Goal: Transaction & Acquisition: Download file/media

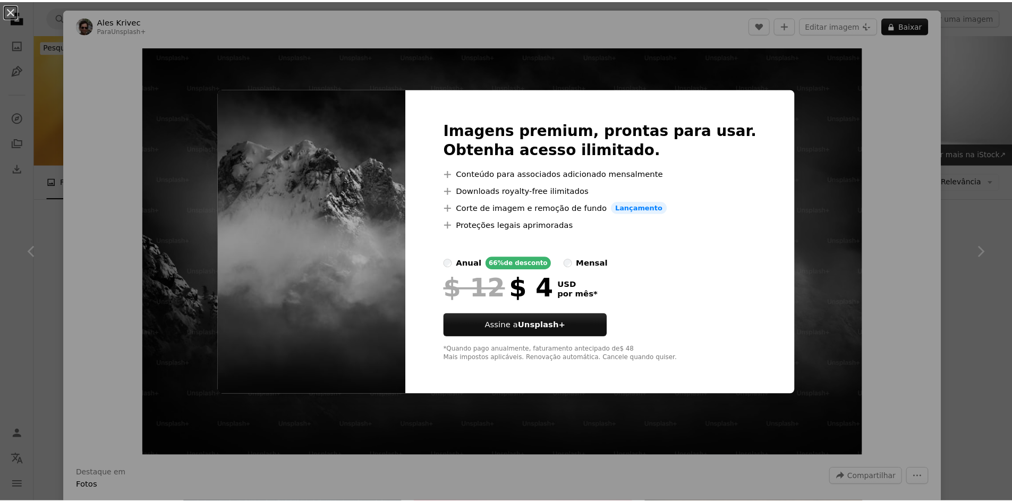
scroll to position [547, 0]
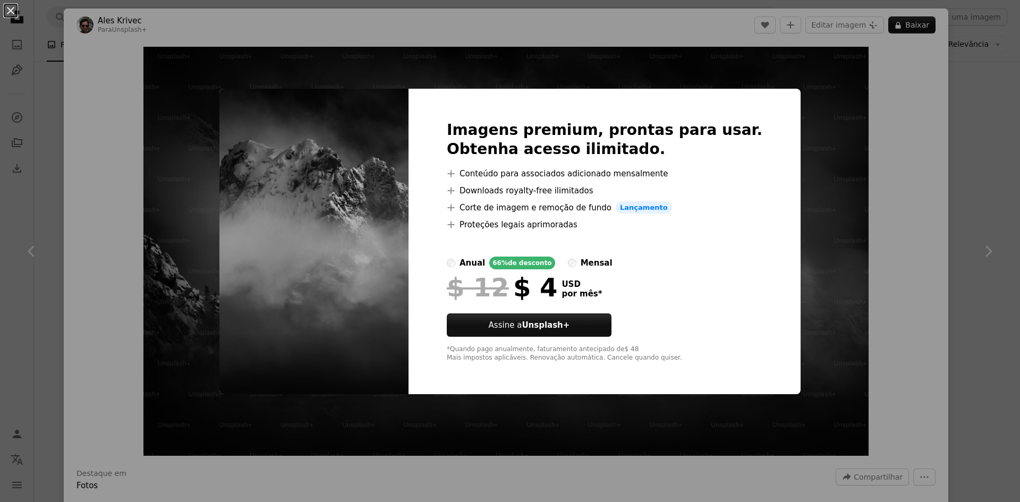
click at [984, 147] on div "An X shape Imagens premium, prontas para usar. Obtenha acesso ilimitado. A plus…" at bounding box center [510, 251] width 1020 height 502
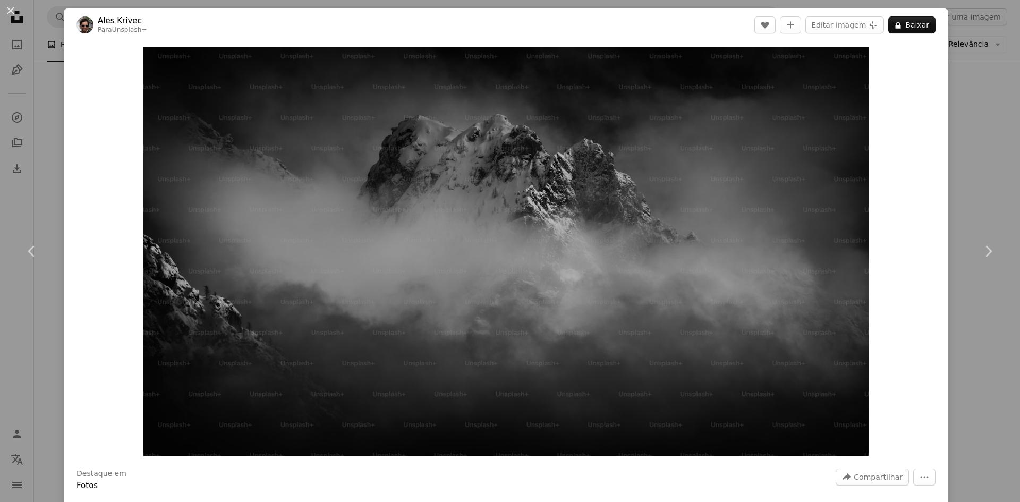
click at [998, 116] on div "An X shape Chevron left Chevron right Ales Krivec Para Unsplash+ A heart A plus…" at bounding box center [510, 251] width 1020 height 502
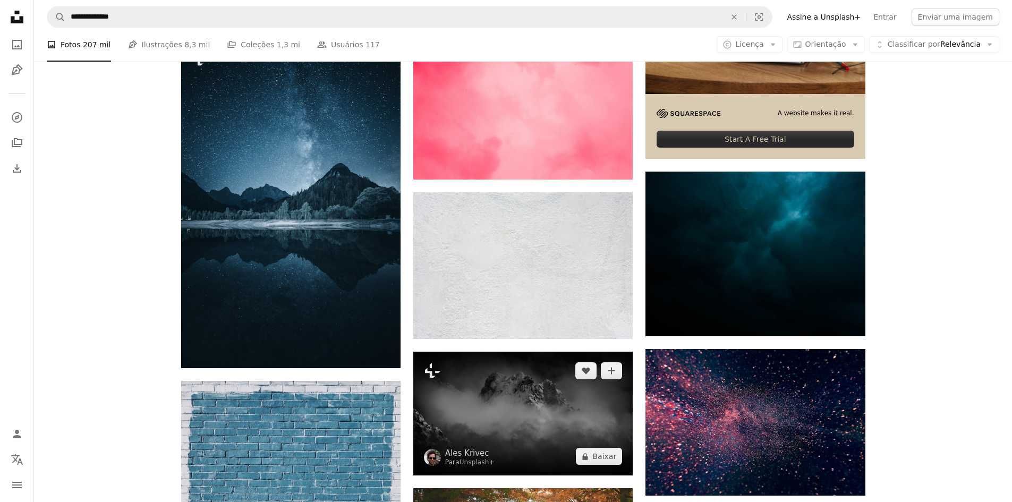
scroll to position [425, 0]
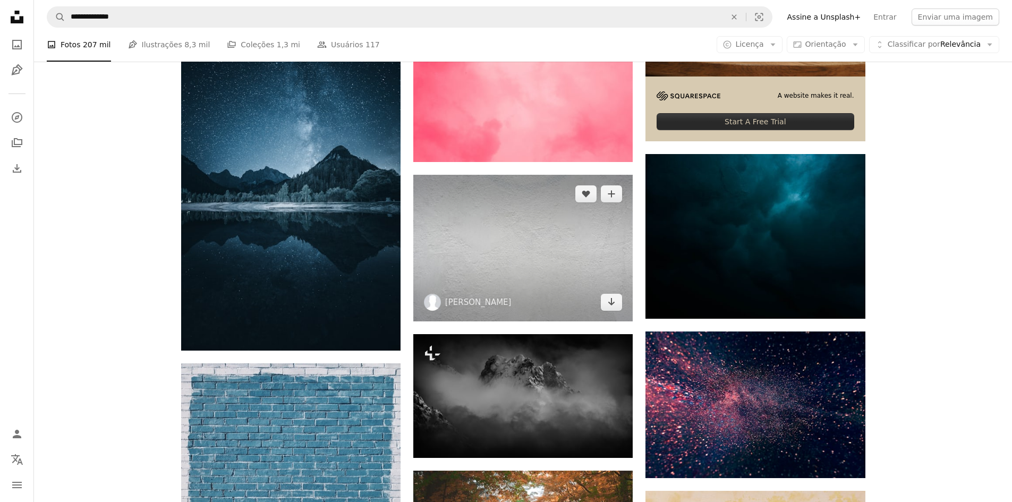
click at [519, 264] on img at bounding box center [522, 248] width 219 height 147
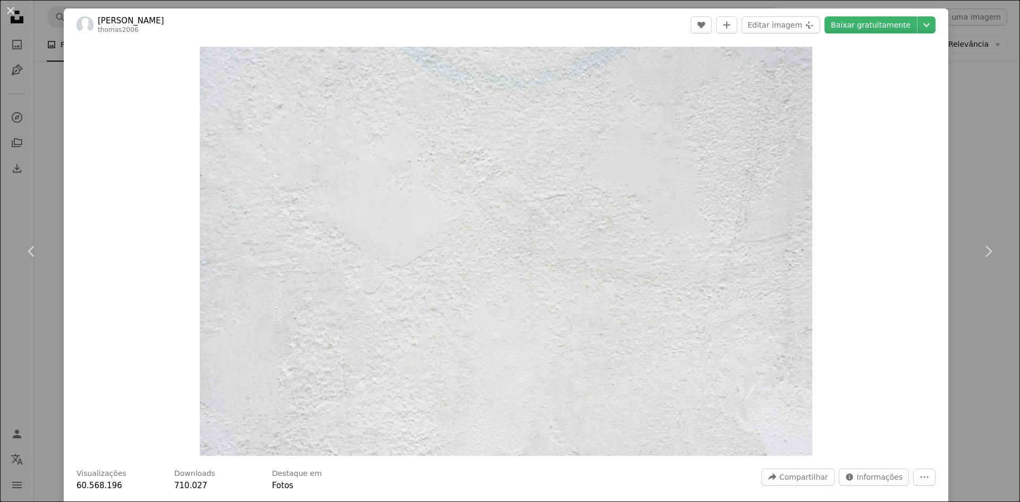
click at [968, 161] on div "An X shape Chevron left Chevron right [PERSON_NAME] thomas2006 A heart A plus s…" at bounding box center [510, 251] width 1020 height 502
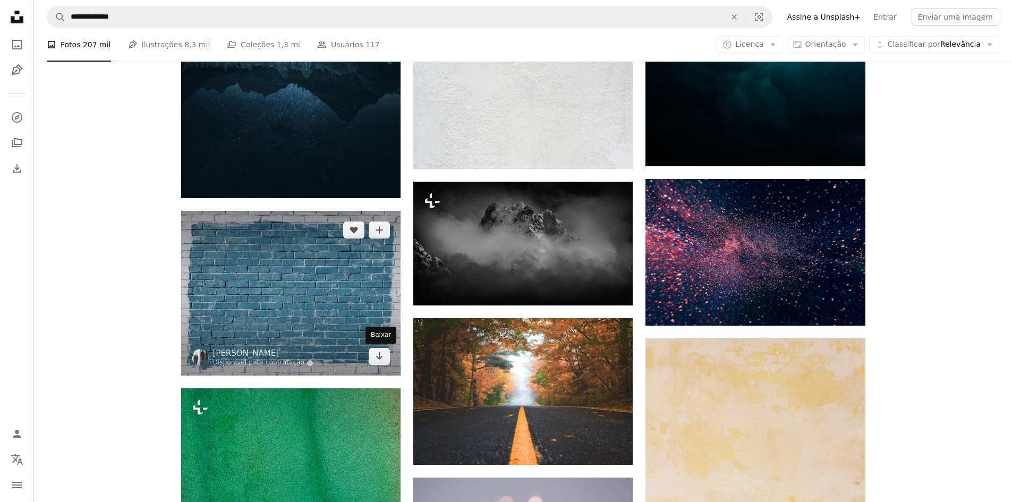
scroll to position [584, 0]
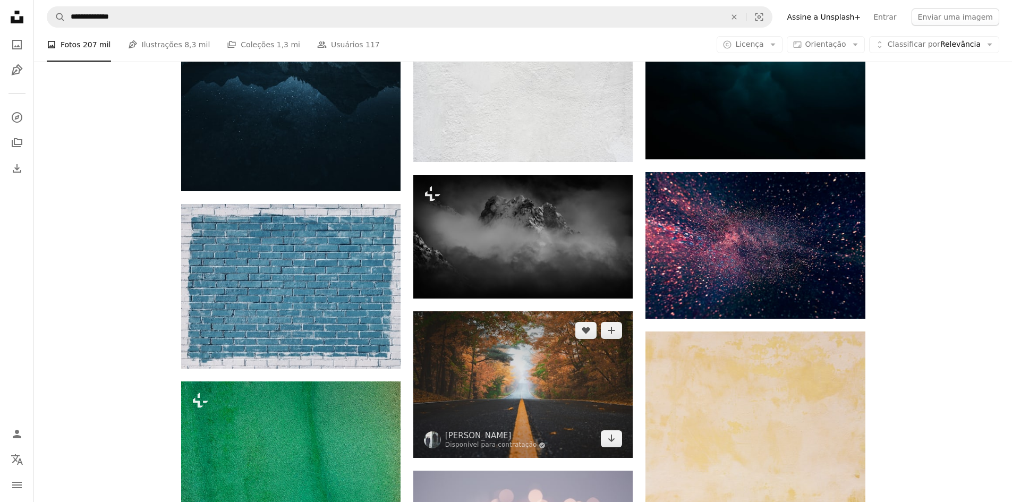
click at [535, 392] on img at bounding box center [522, 384] width 219 height 147
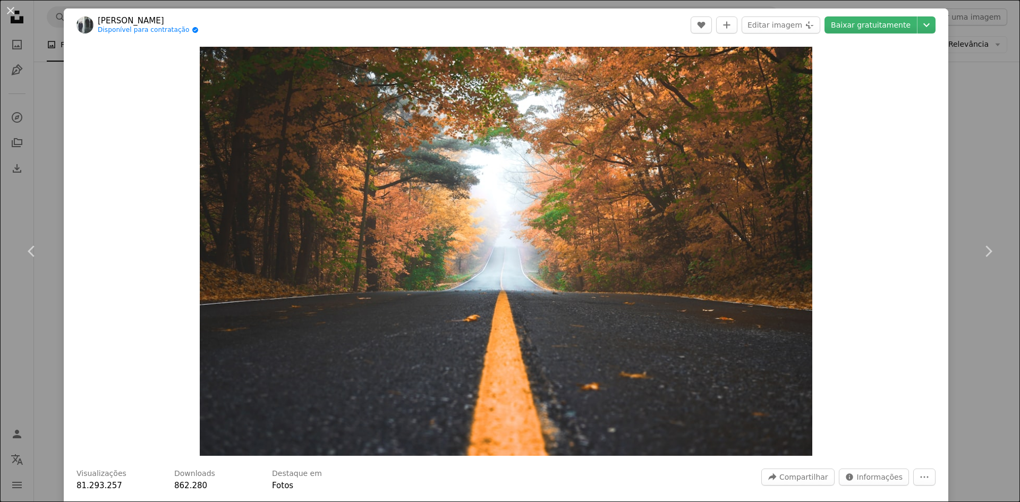
click at [973, 188] on div "An X shape Chevron left Chevron right [PERSON_NAME] Disponível para contratação…" at bounding box center [510, 251] width 1020 height 502
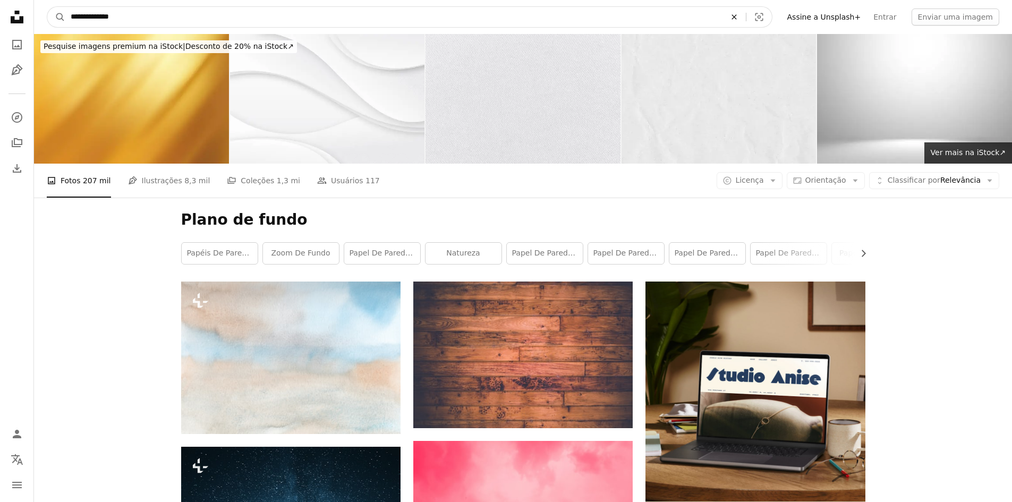
click at [736, 19] on icon "Pesquise conteúdo visual em todo o site" at bounding box center [733, 16] width 5 height 5
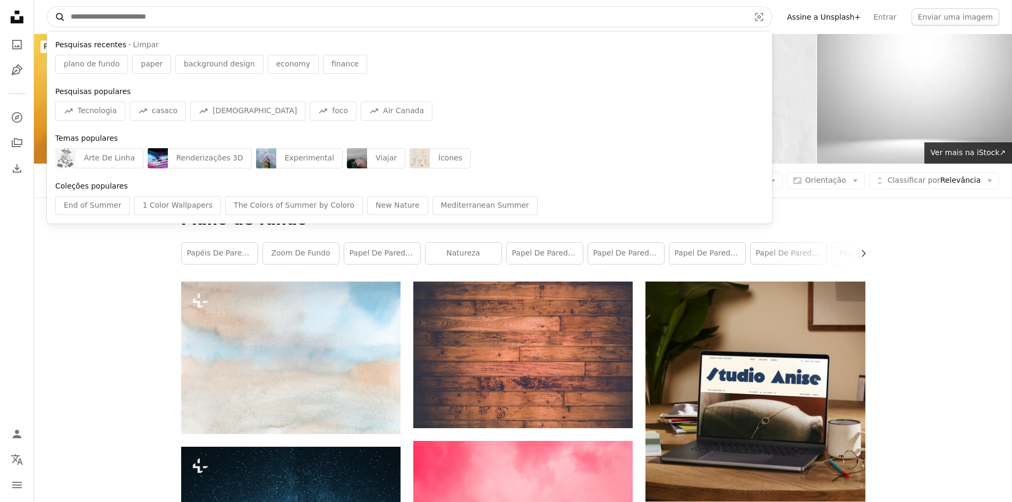
click at [61, 12] on icon "A magnifying glass" at bounding box center [56, 17] width 18 height 11
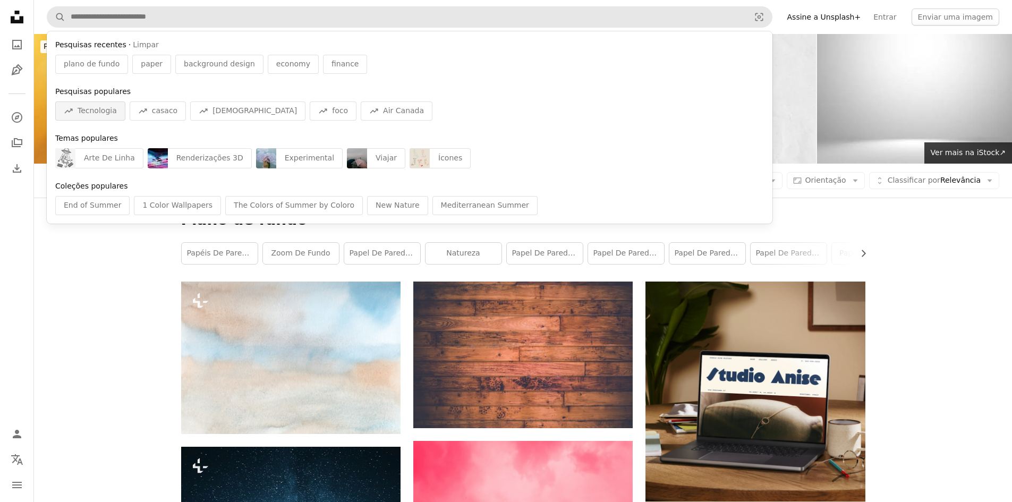
click at [113, 113] on span "Tecnologia" at bounding box center [97, 111] width 39 height 11
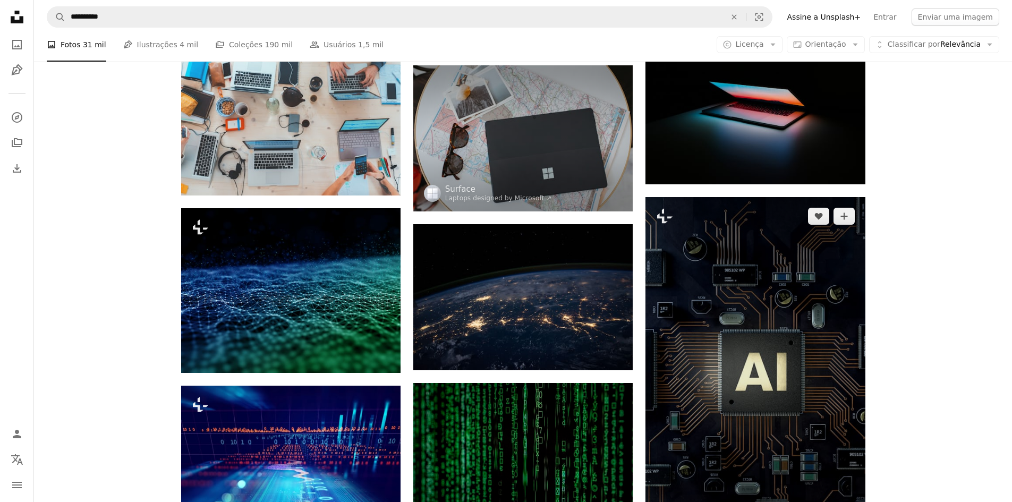
scroll to position [584, 0]
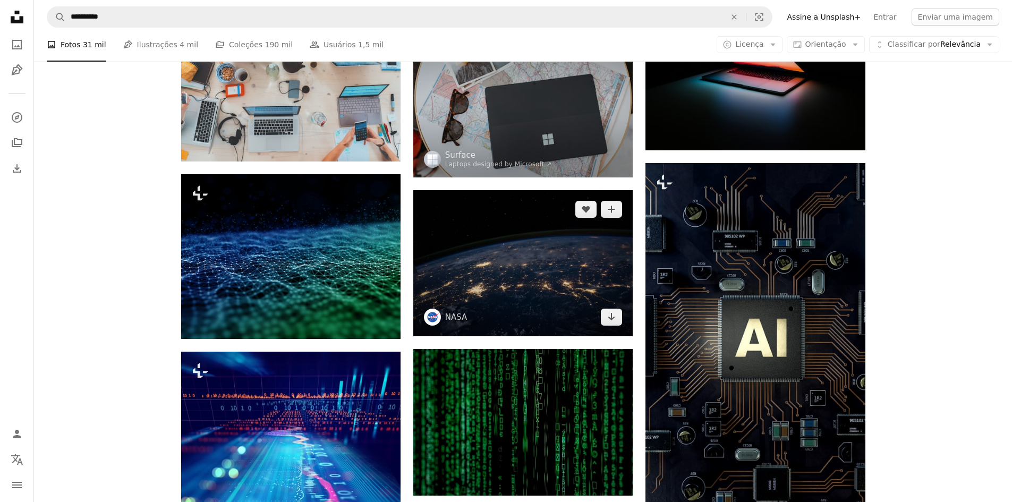
click at [539, 283] on img at bounding box center [522, 263] width 219 height 146
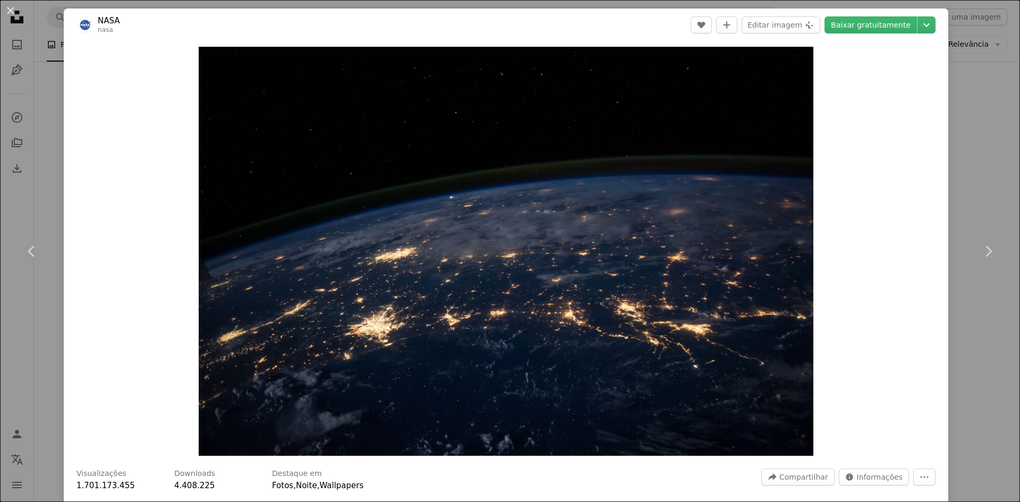
click at [979, 174] on div "An X shape Chevron left Chevron right NASA nasa A heart A plus sign Editar imag…" at bounding box center [510, 251] width 1020 height 502
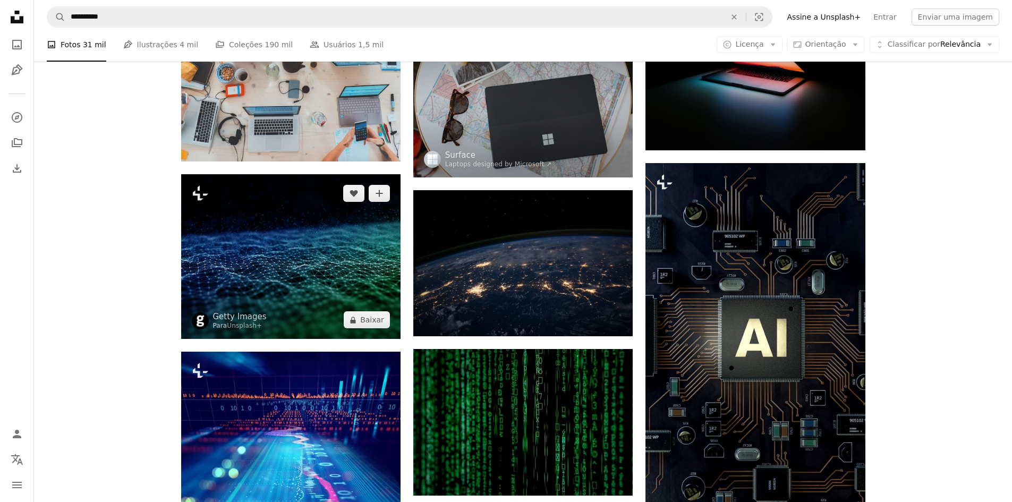
click at [267, 264] on img at bounding box center [290, 256] width 219 height 165
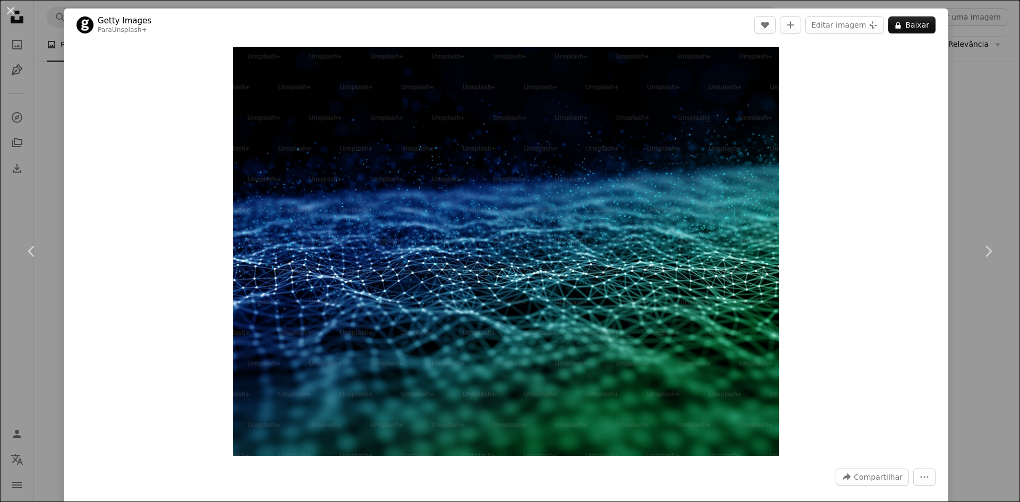
click at [956, 185] on div "An X shape Chevron left Chevron right Getty Images Para Unsplash+ A heart A plu…" at bounding box center [510, 251] width 1020 height 502
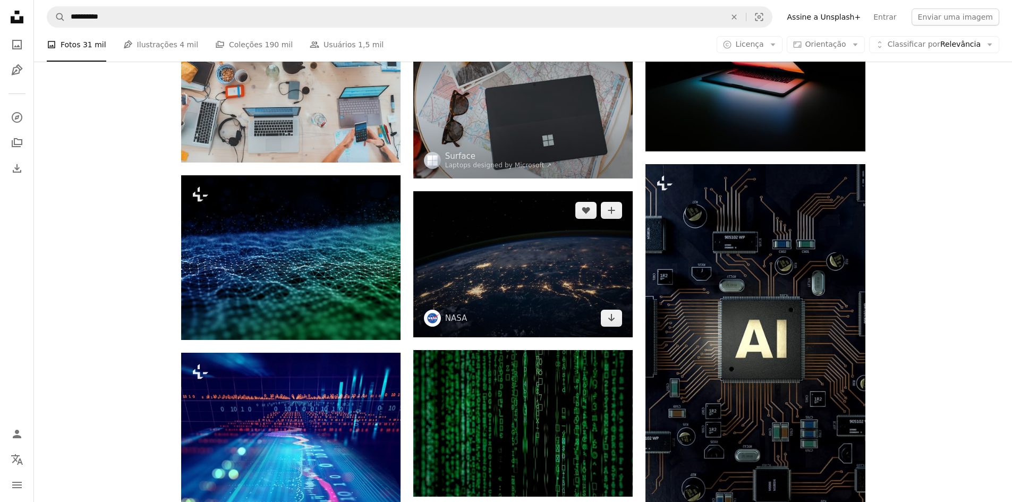
scroll to position [584, 0]
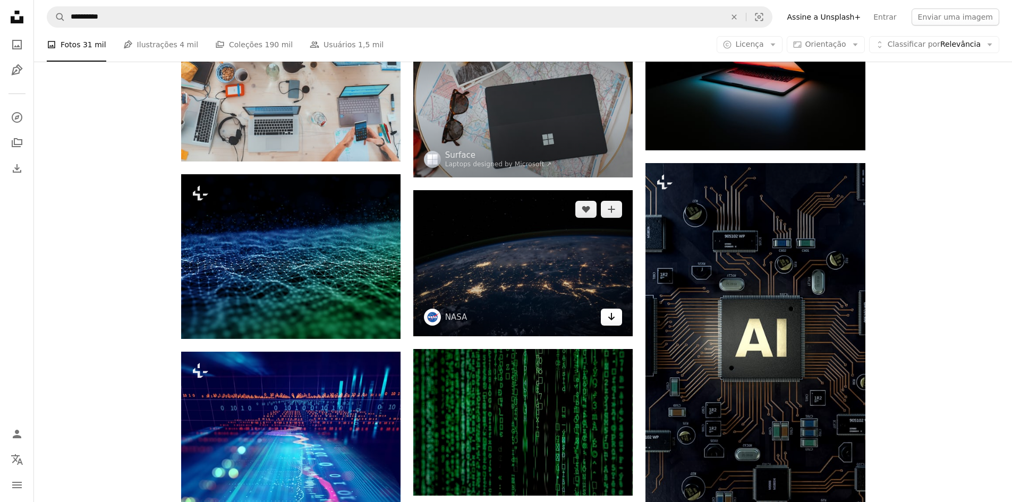
click at [611, 320] on icon "Arrow pointing down" at bounding box center [611, 316] width 8 height 13
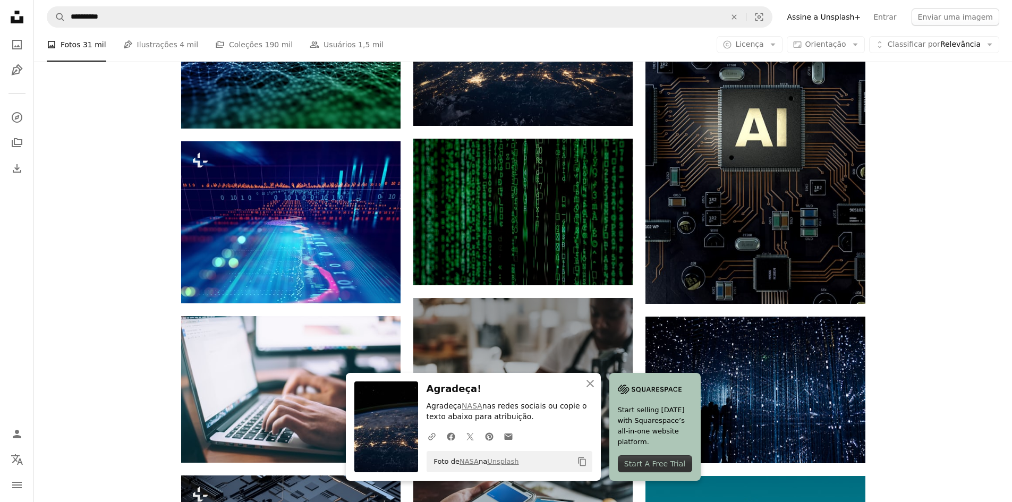
scroll to position [797, 0]
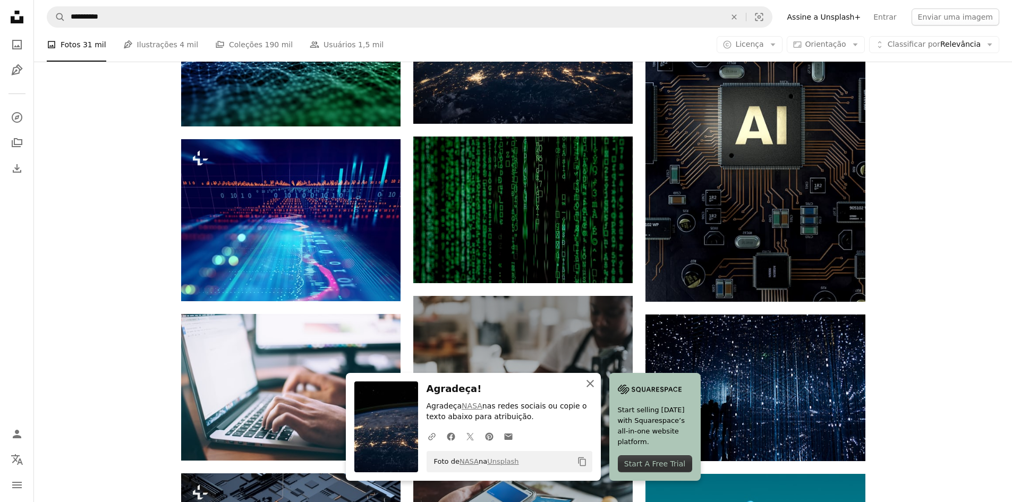
click at [590, 389] on icon "An X shape" at bounding box center [590, 383] width 13 height 13
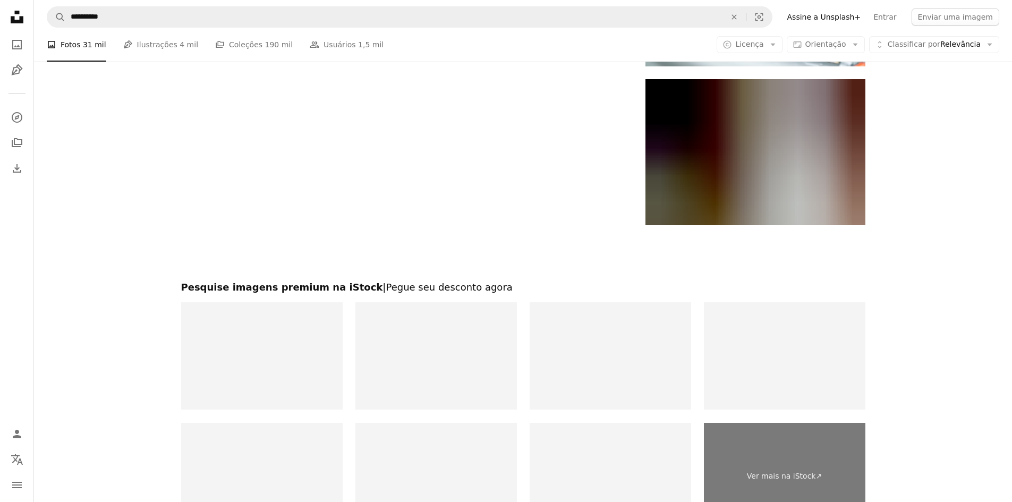
scroll to position [1601, 0]
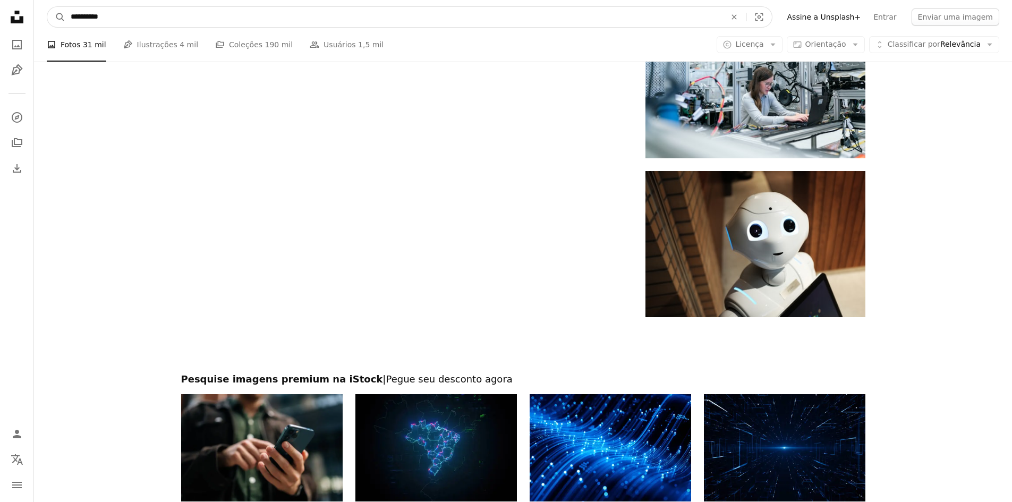
drag, startPoint x: 118, startPoint y: 12, endPoint x: 40, endPoint y: 22, distance: 78.7
click at [40, 22] on nav "**********" at bounding box center [523, 17] width 978 height 34
type input "********"
click button "A magnifying glass" at bounding box center [56, 17] width 18 height 20
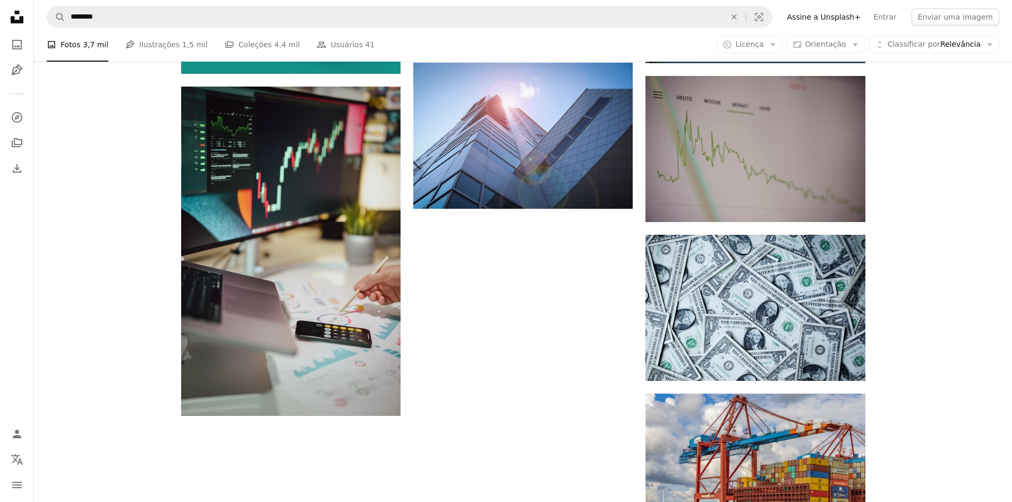
scroll to position [1168, 0]
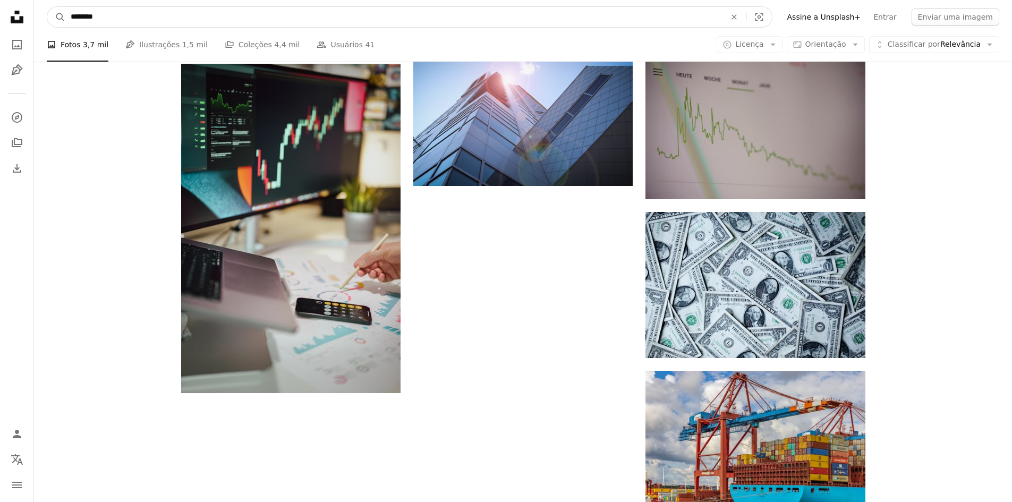
drag, startPoint x: 110, startPoint y: 20, endPoint x: 0, endPoint y: 20, distance: 109.9
type input "********"
click button "A magnifying glass" at bounding box center [56, 17] width 18 height 20
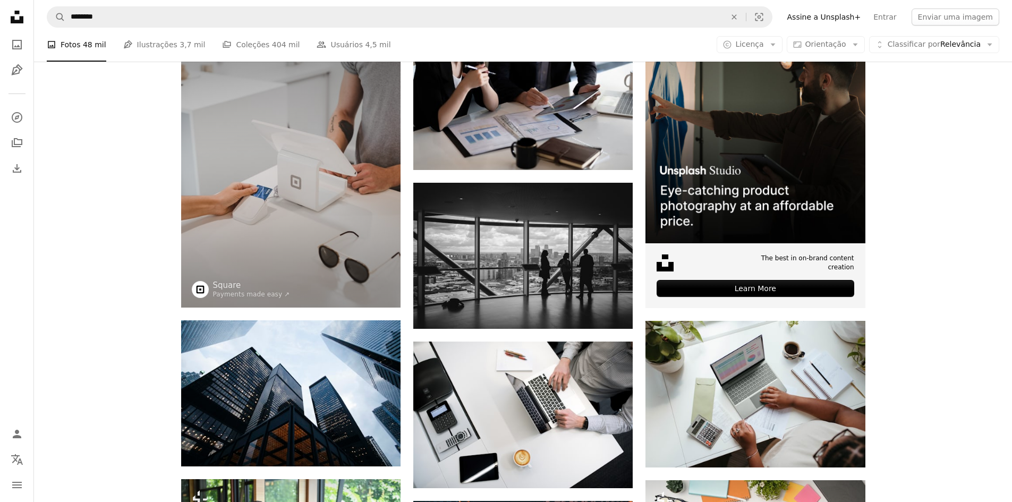
scroll to position [266, 0]
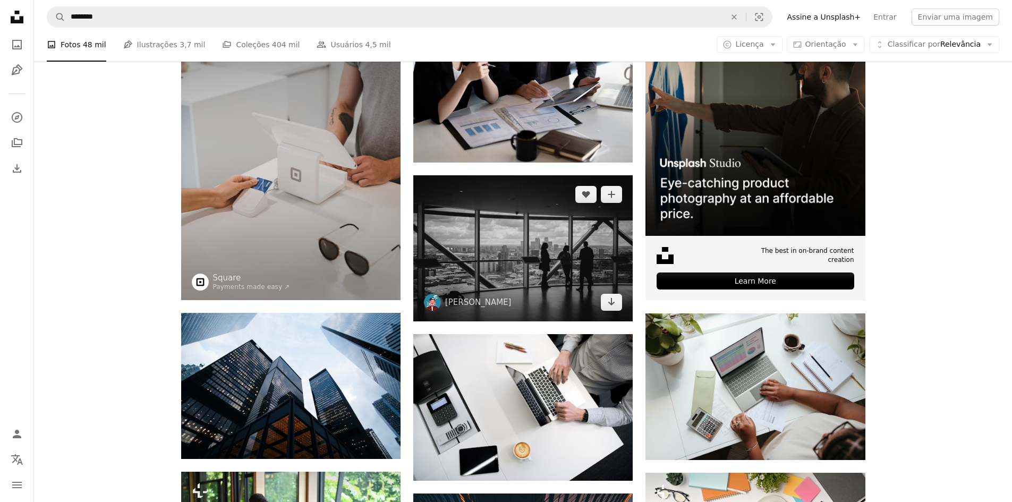
click at [483, 262] on img at bounding box center [522, 248] width 219 height 146
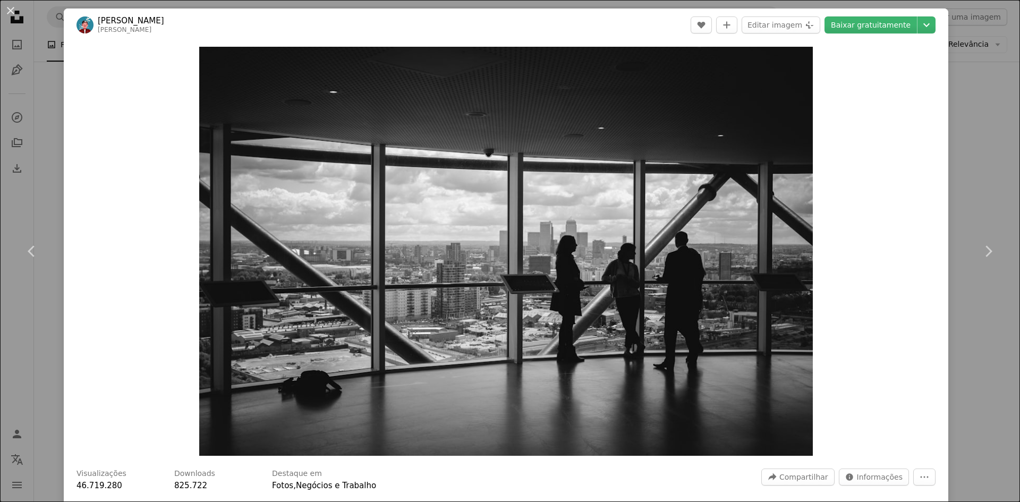
click at [983, 137] on div "An X shape Chevron left Chevron right [PERSON_NAME] [PERSON_NAME] A heart A plu…" at bounding box center [510, 251] width 1020 height 502
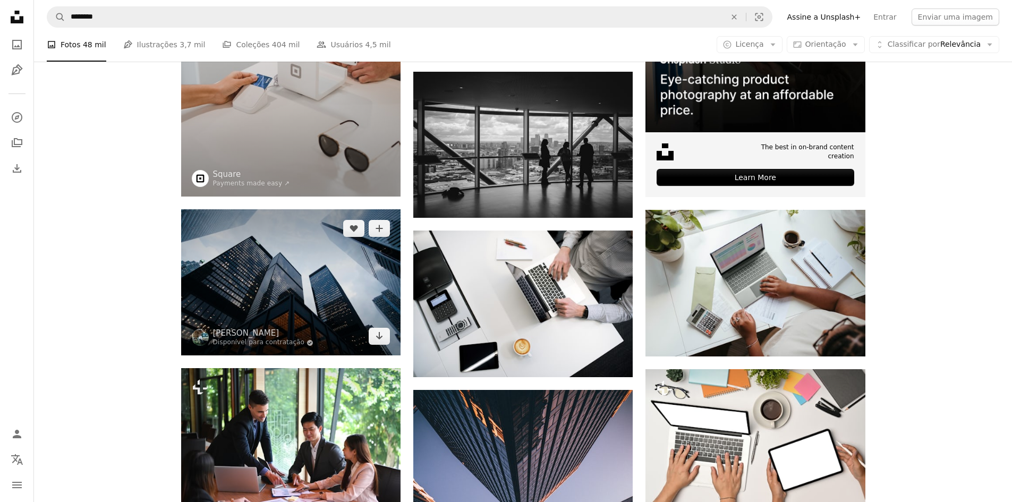
scroll to position [372, 0]
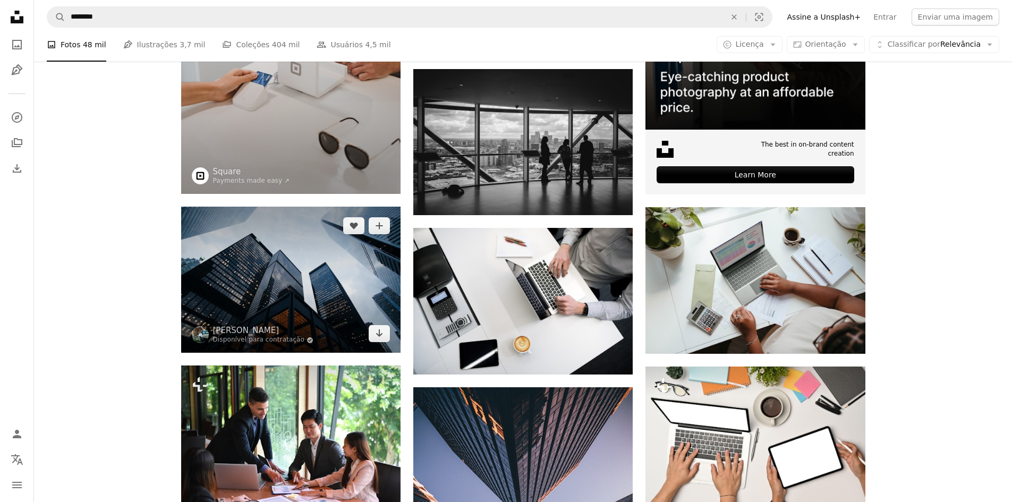
click at [294, 291] on img at bounding box center [290, 280] width 219 height 146
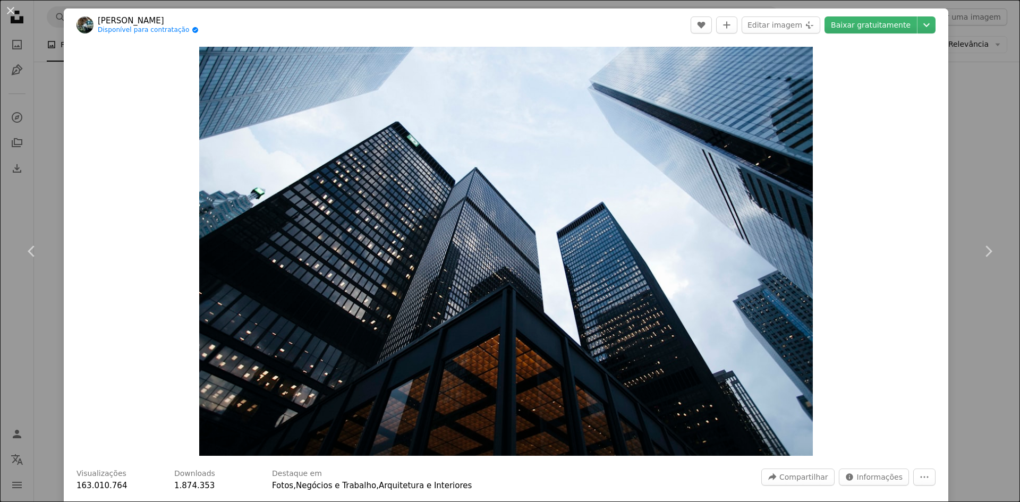
click at [978, 154] on div "An X shape Chevron left Chevron right [PERSON_NAME] Disponível para contratação…" at bounding box center [510, 251] width 1020 height 502
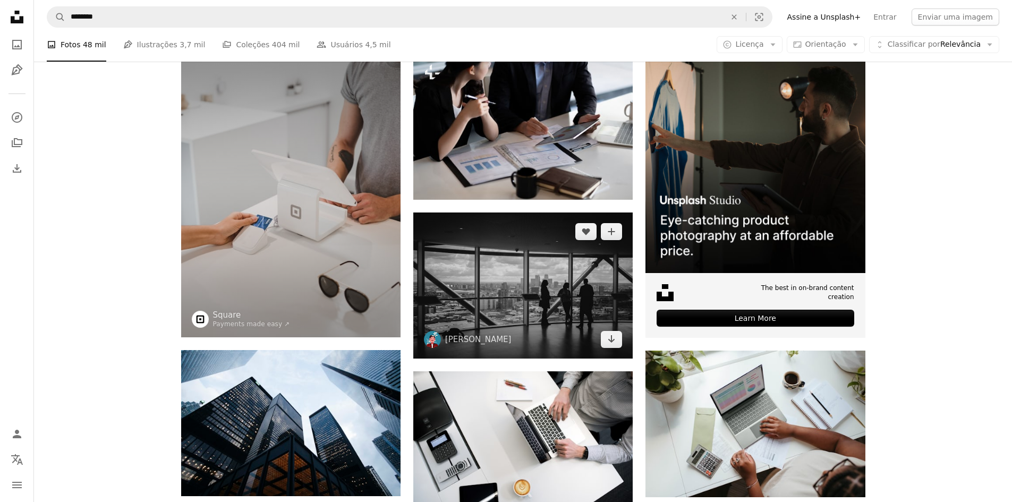
scroll to position [249, 0]
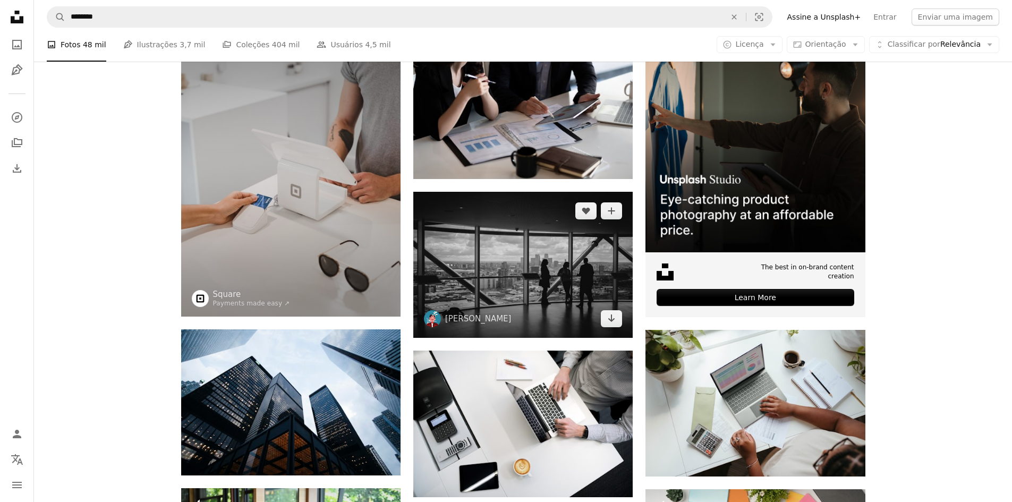
click at [431, 273] on img at bounding box center [522, 265] width 219 height 146
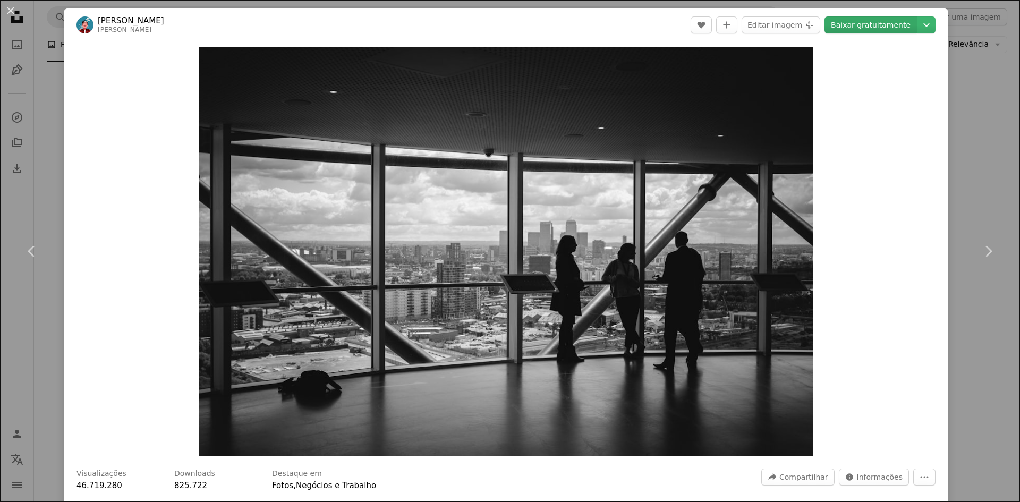
click at [876, 24] on link "Baixar gratuitamente" at bounding box center [870, 24] width 92 height 17
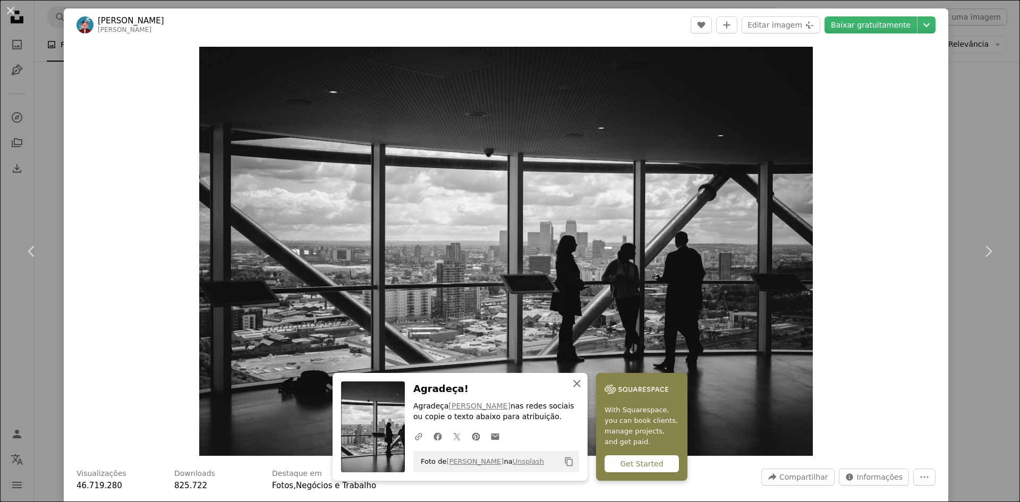
click at [574, 381] on icon "button" at bounding box center [576, 383] width 7 height 7
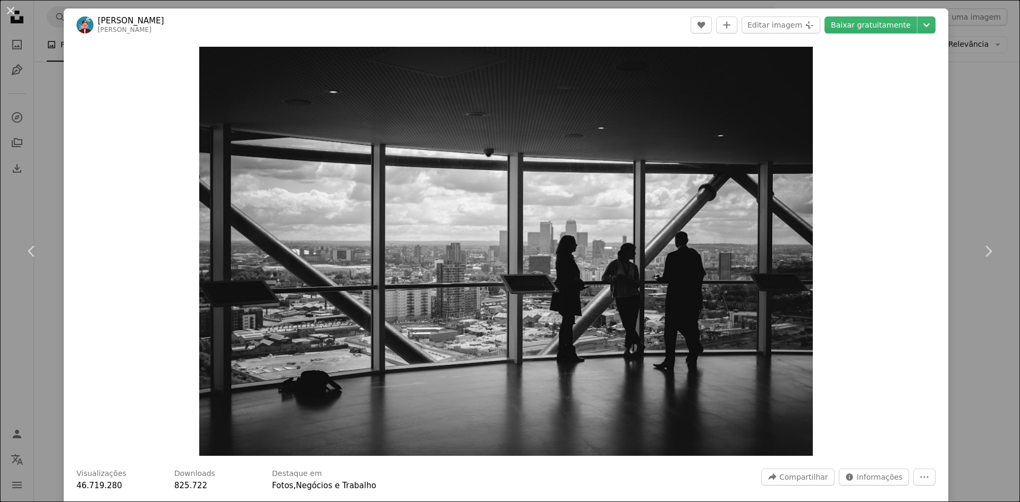
click at [966, 190] on div "An X shape Chevron left Chevron right [PERSON_NAME] [PERSON_NAME] A heart A plu…" at bounding box center [510, 251] width 1020 height 502
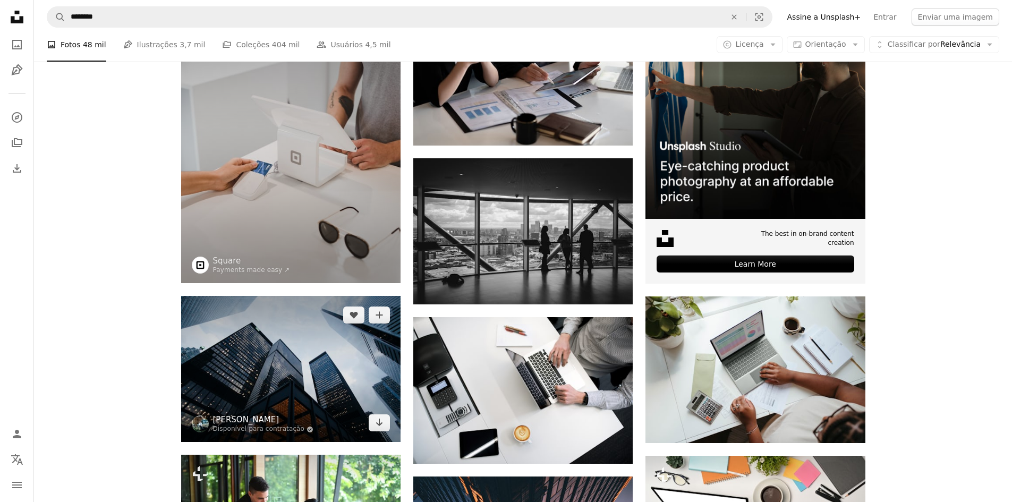
scroll to position [408, 0]
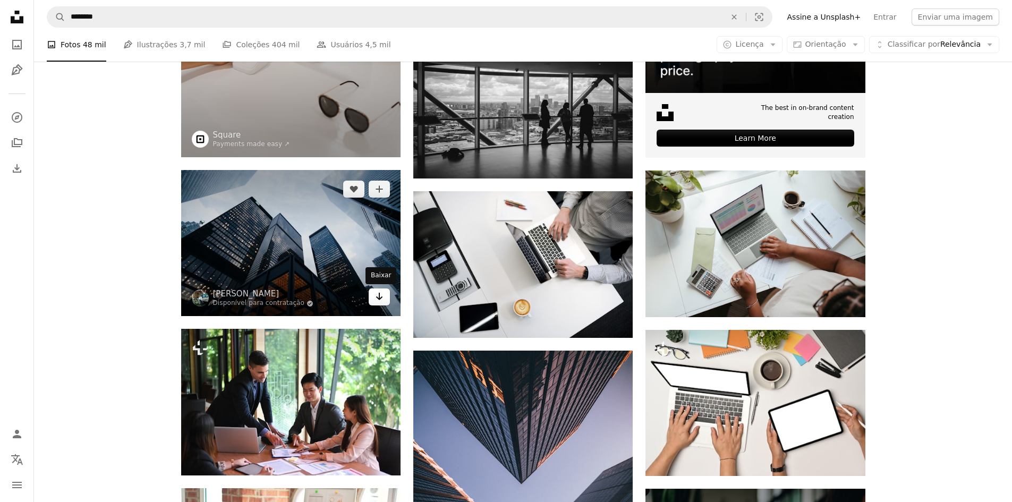
click at [381, 300] on icon "Arrow pointing down" at bounding box center [379, 296] width 8 height 13
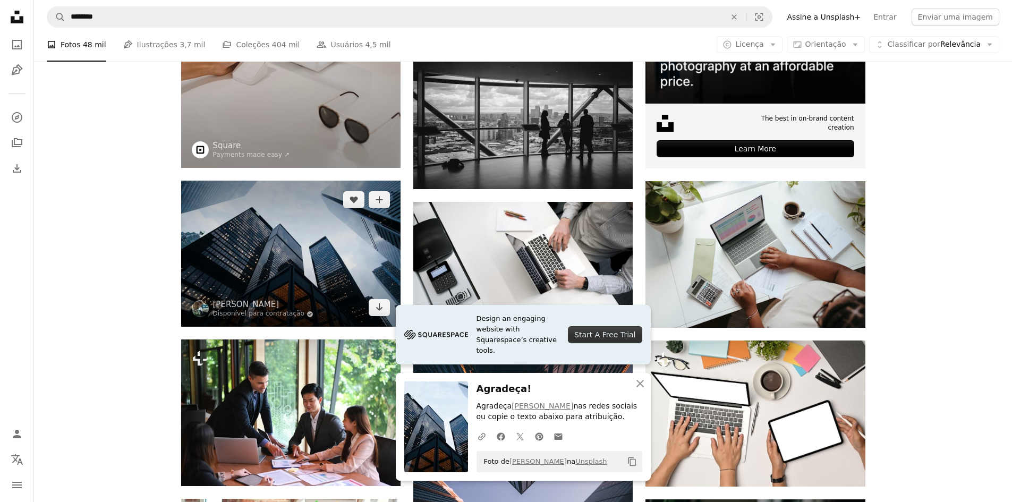
scroll to position [462, 0]
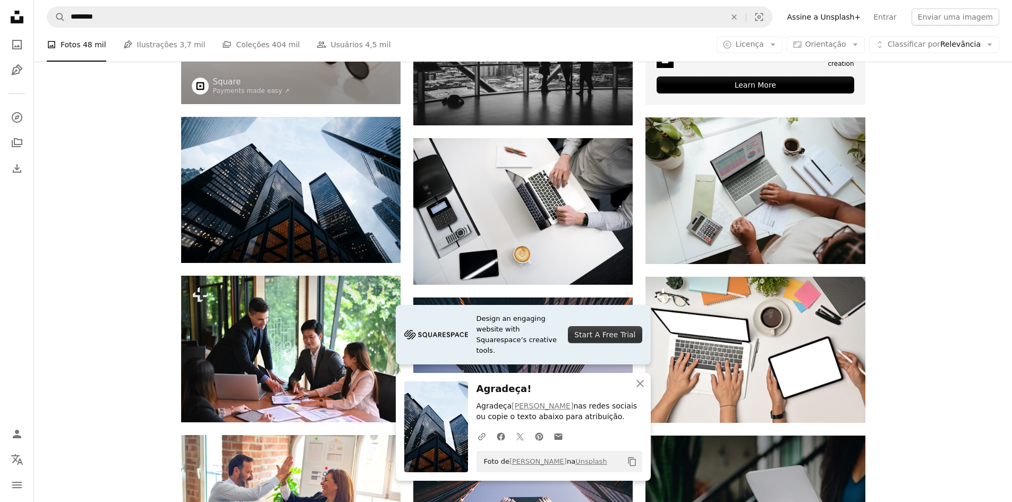
click at [640, 382] on icon "button" at bounding box center [639, 383] width 7 height 7
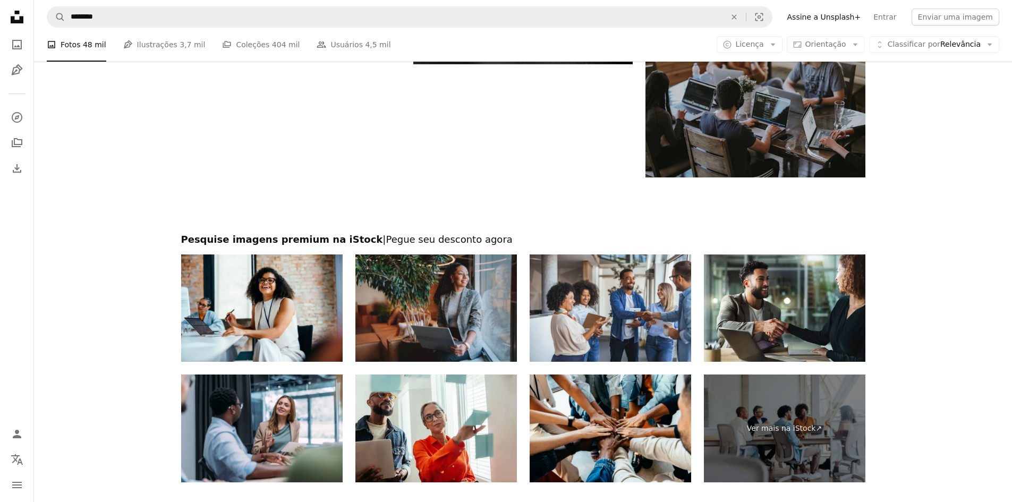
scroll to position [1381, 0]
